Goal: Navigation & Orientation: Find specific page/section

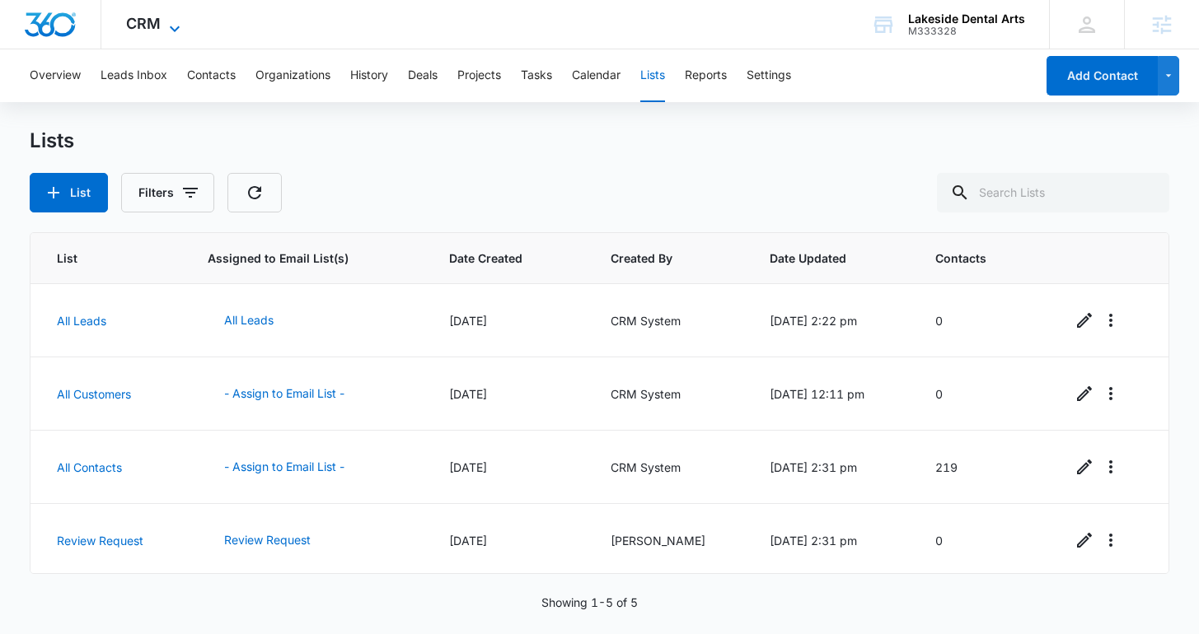
click at [165, 21] on icon at bounding box center [175, 29] width 20 height 20
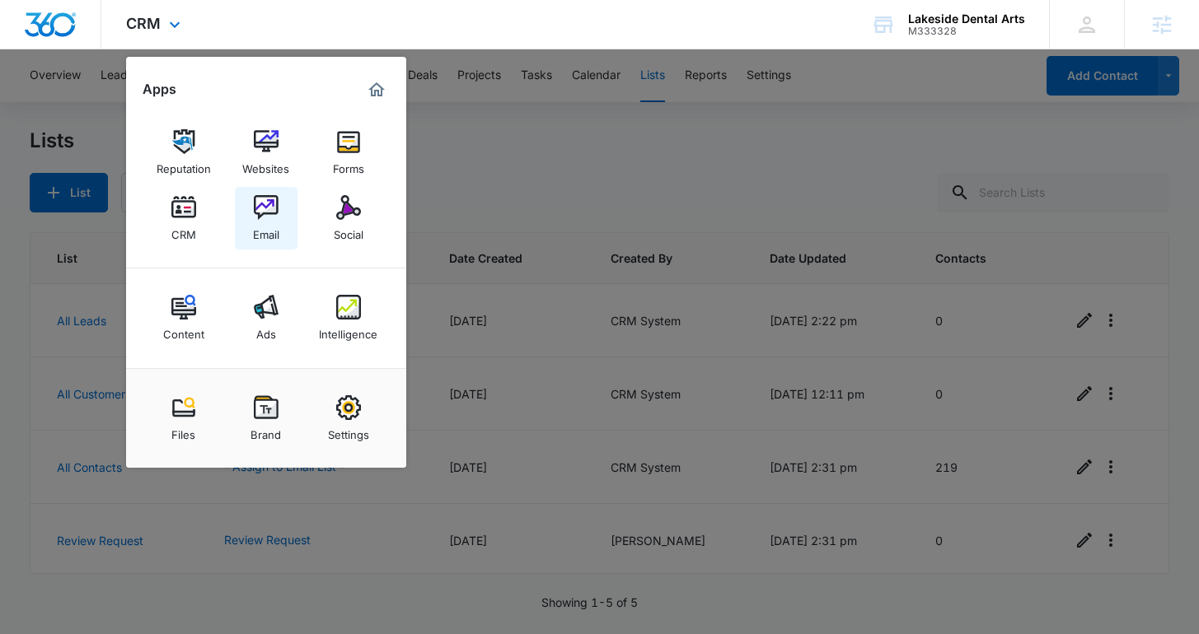
click at [275, 198] on img at bounding box center [266, 207] width 25 height 25
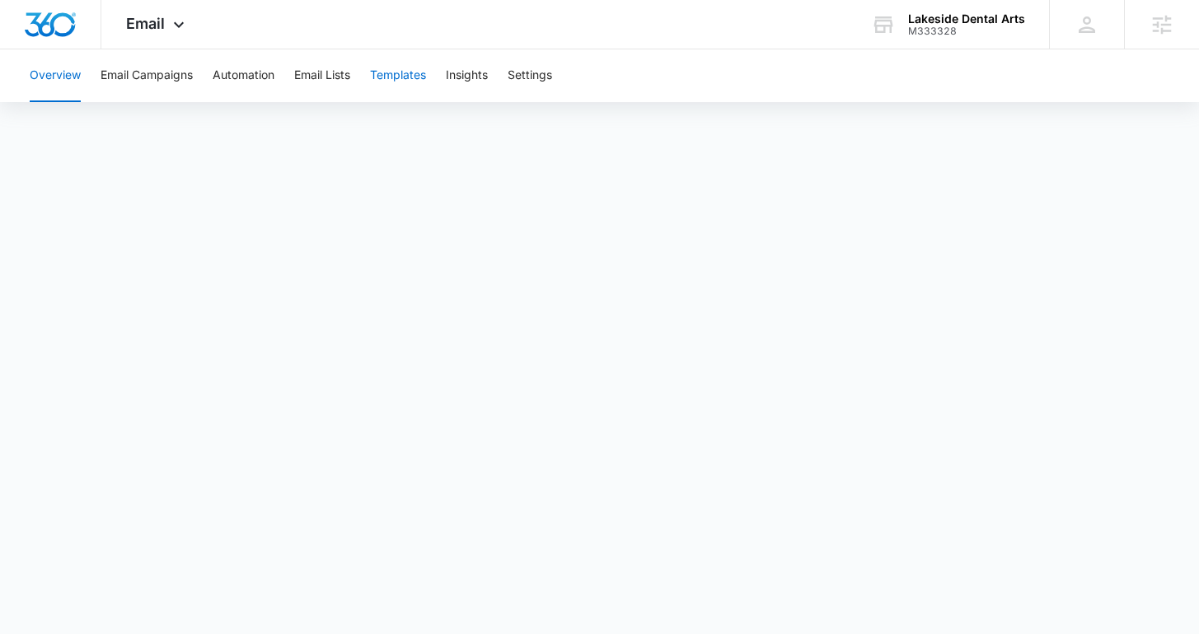
click at [414, 85] on button "Templates" at bounding box center [398, 75] width 56 height 53
click at [270, 77] on button "Automation" at bounding box center [244, 75] width 62 height 53
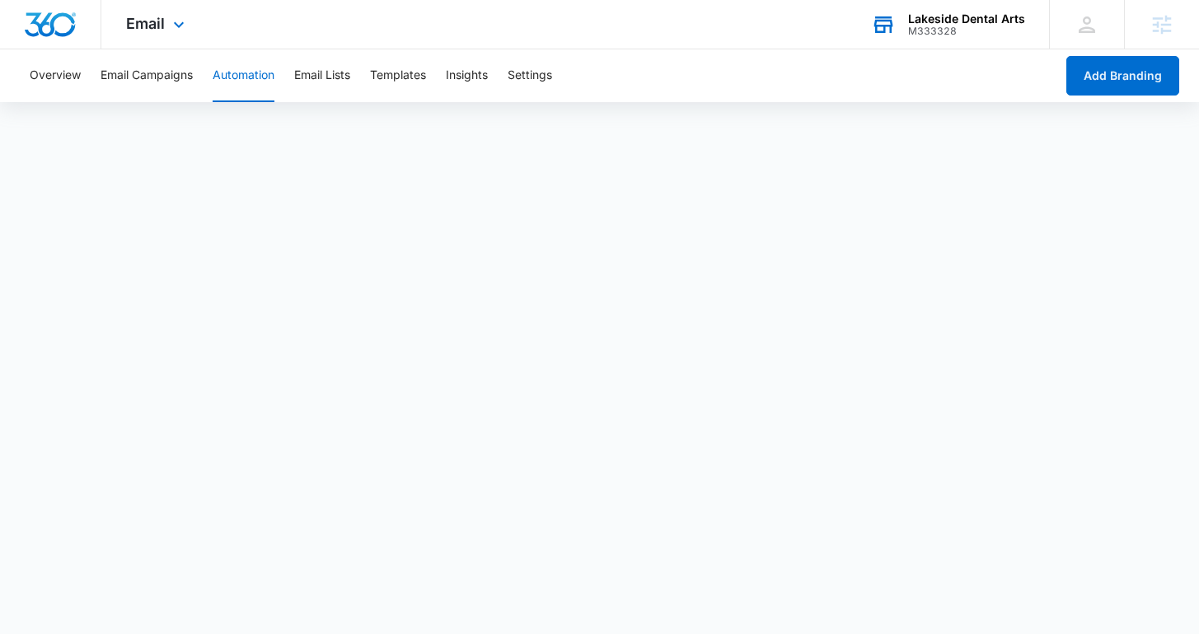
click at [901, 14] on div "Lakeside Dental Arts M333328 Your Accounts View All" at bounding box center [947, 24] width 203 height 49
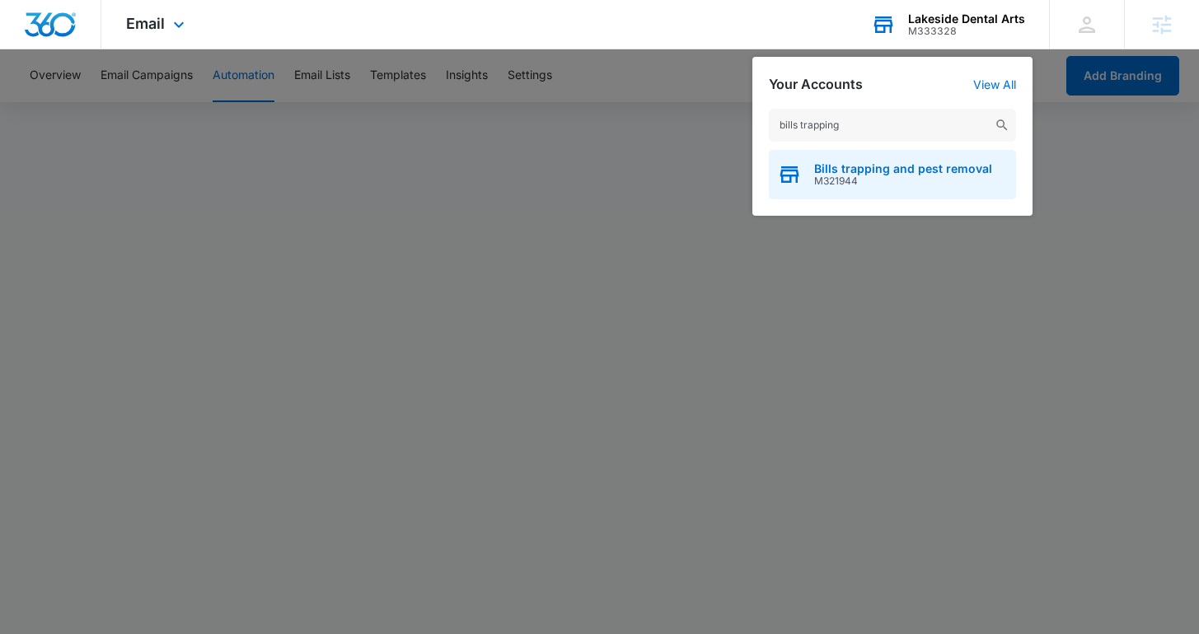
type input "bills trapping"
click at [905, 167] on span "Bills trapping and pest removal" at bounding box center [903, 168] width 178 height 13
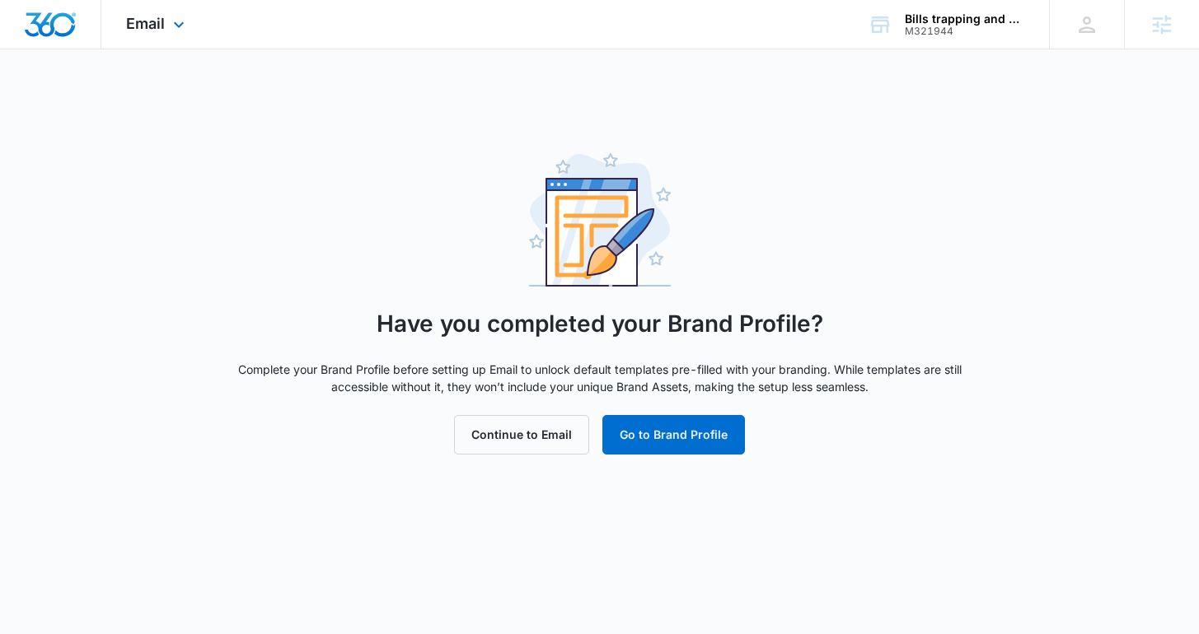
click at [152, 32] on div "Email Apps Reputation Websites Forms CRM Email Social Shop Content Ads Intellig…" at bounding box center [157, 24] width 112 height 49
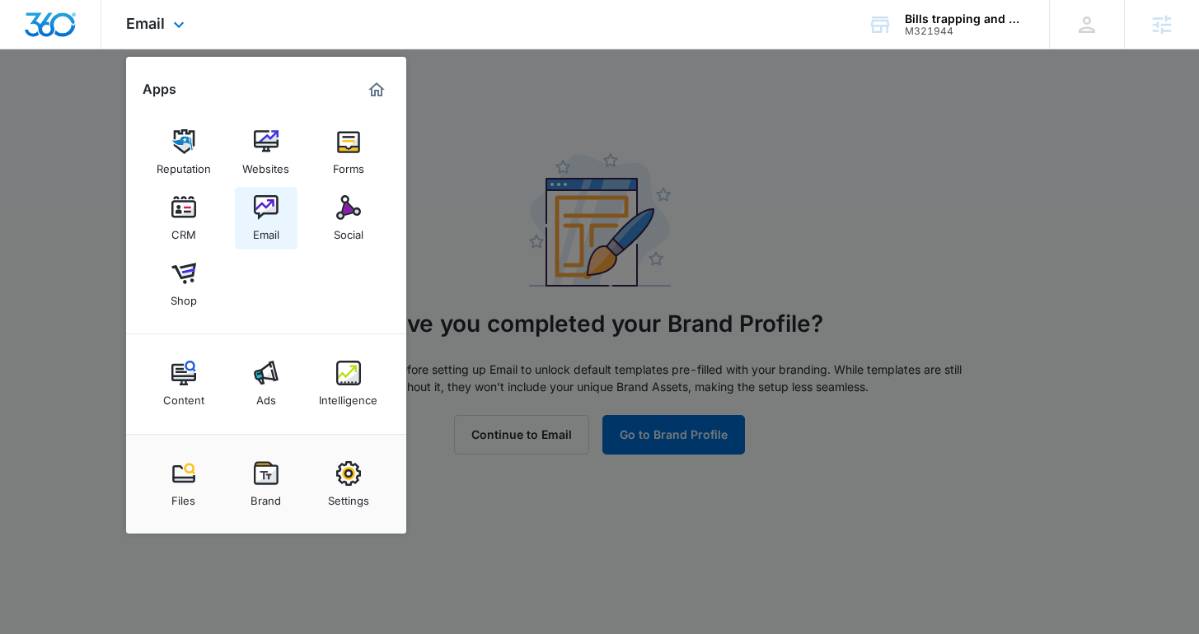
click at [291, 202] on link "Email" at bounding box center [266, 218] width 63 height 63
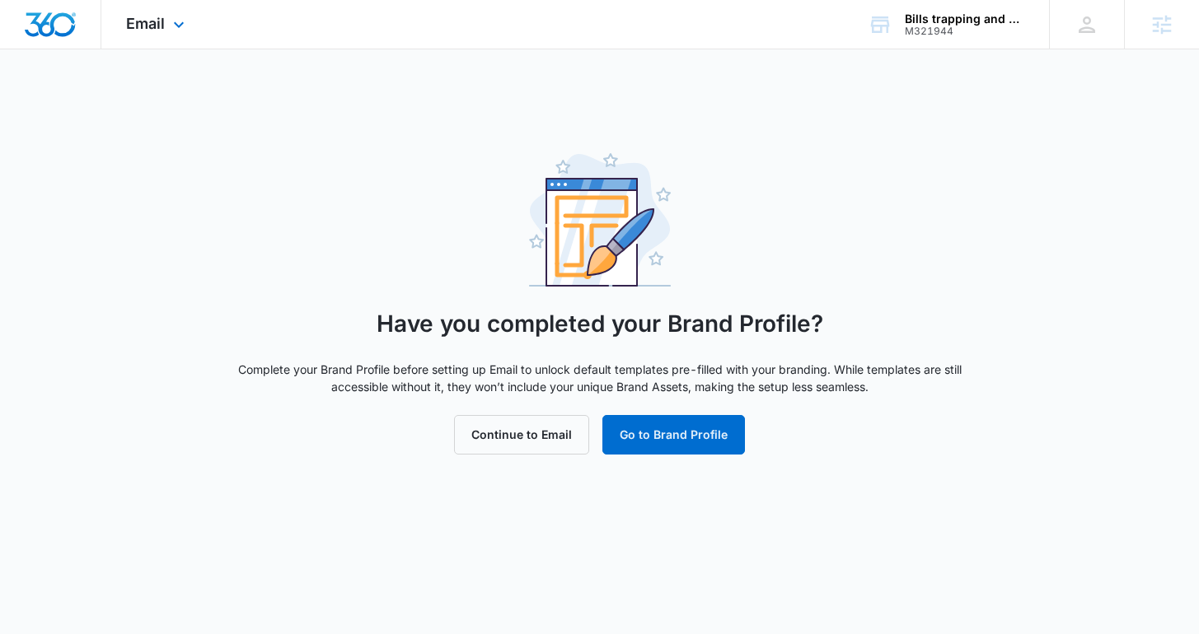
click at [178, 49] on div "Email Apps Reputation Websites Forms CRM Email Social Shop Content Ads Intellig…" at bounding box center [599, 24] width 1199 height 49
click at [158, 19] on span "Email" at bounding box center [145, 23] width 39 height 17
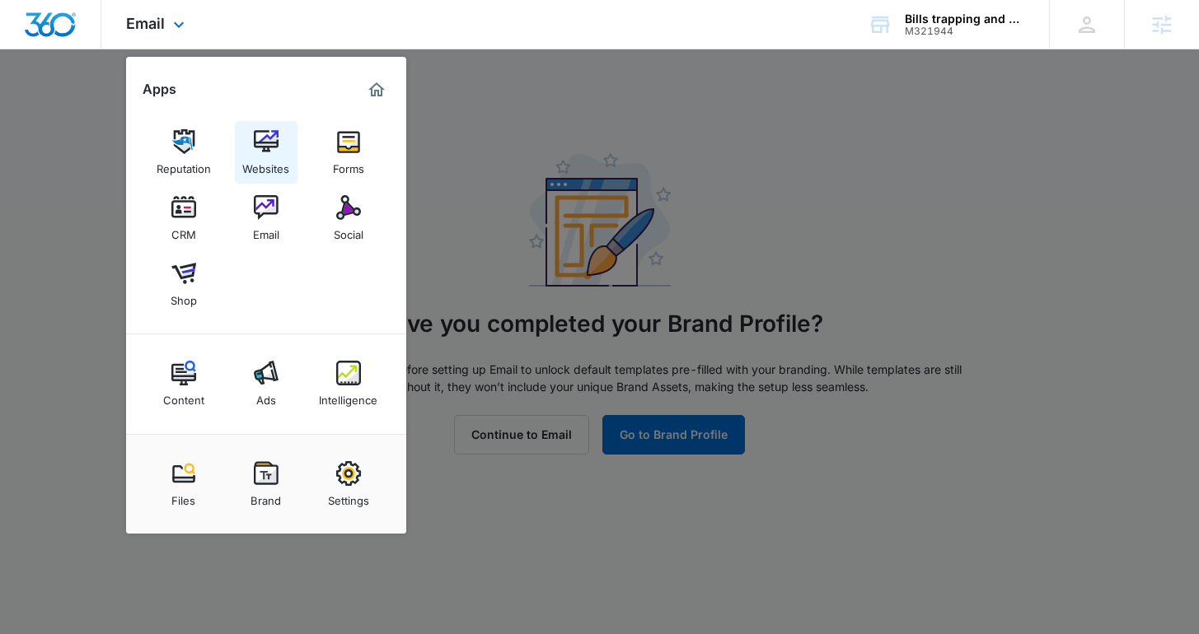
click at [282, 149] on link "Websites" at bounding box center [266, 152] width 63 height 63
